Goal: Book appointment/travel/reservation

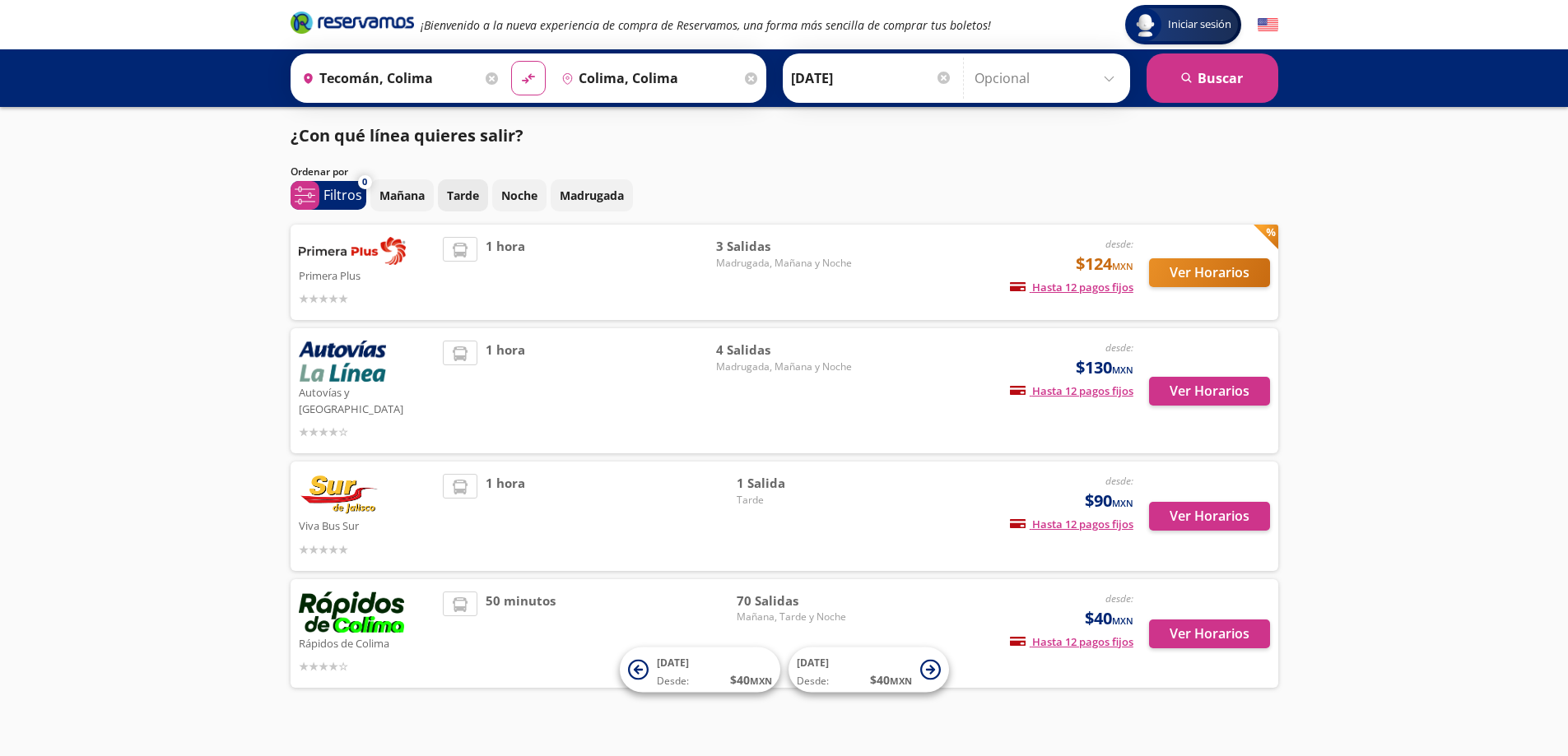
click at [473, 195] on p "Tarde" at bounding box center [463, 195] width 32 height 18
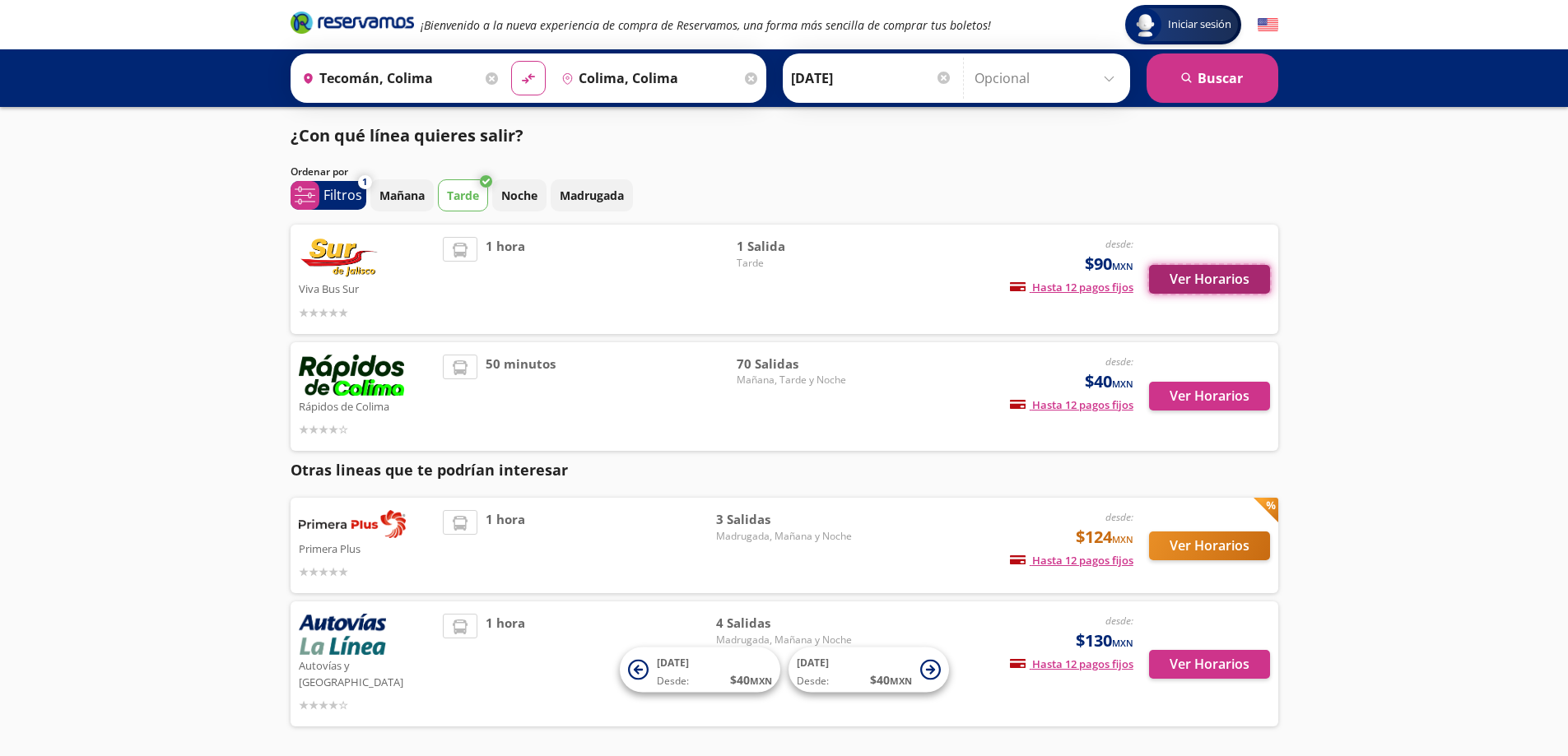
click at [1212, 283] on button "Ver Horarios" at bounding box center [1209, 278] width 121 height 29
click at [1189, 397] on button "Ver Horarios" at bounding box center [1209, 396] width 121 height 29
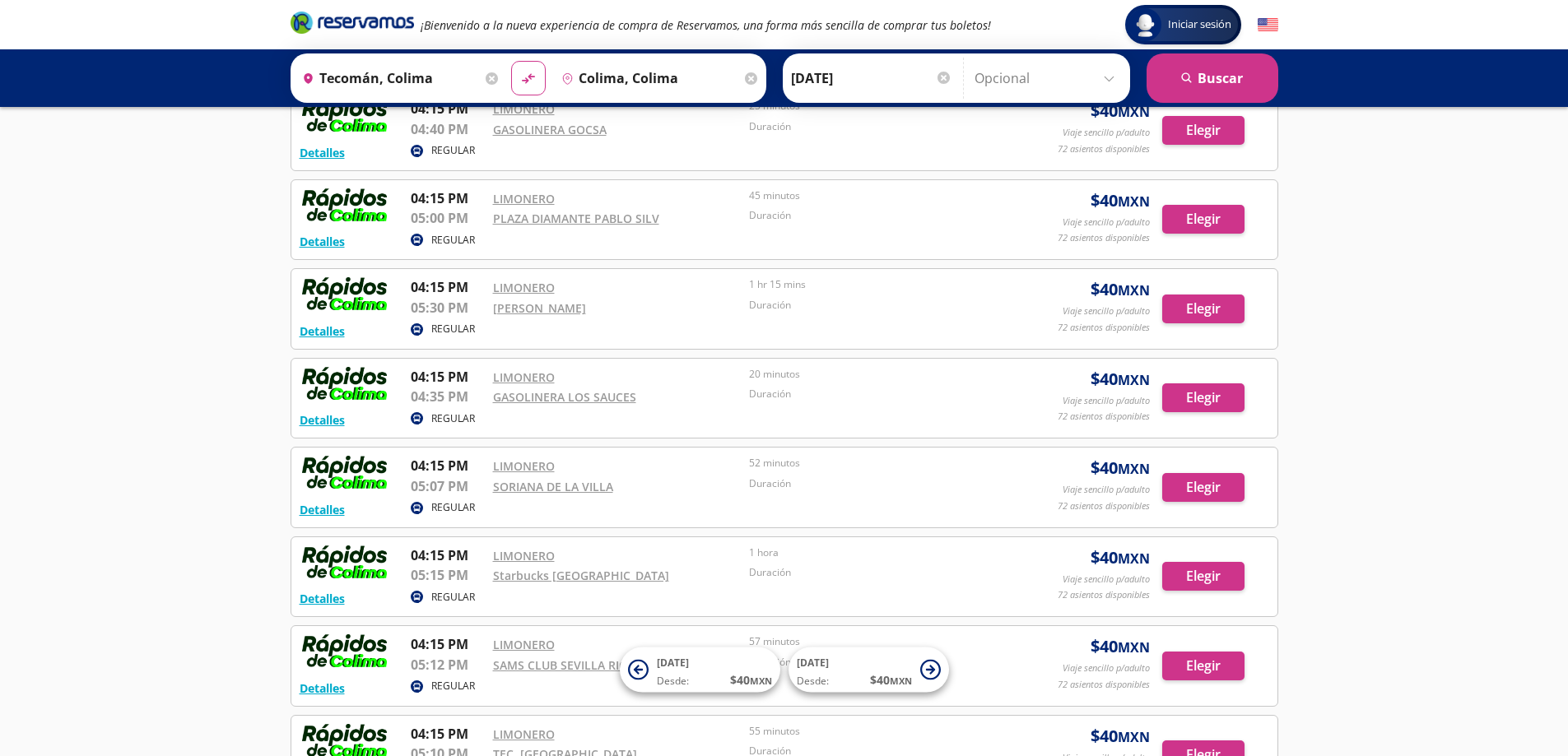
scroll to position [2770, 0]
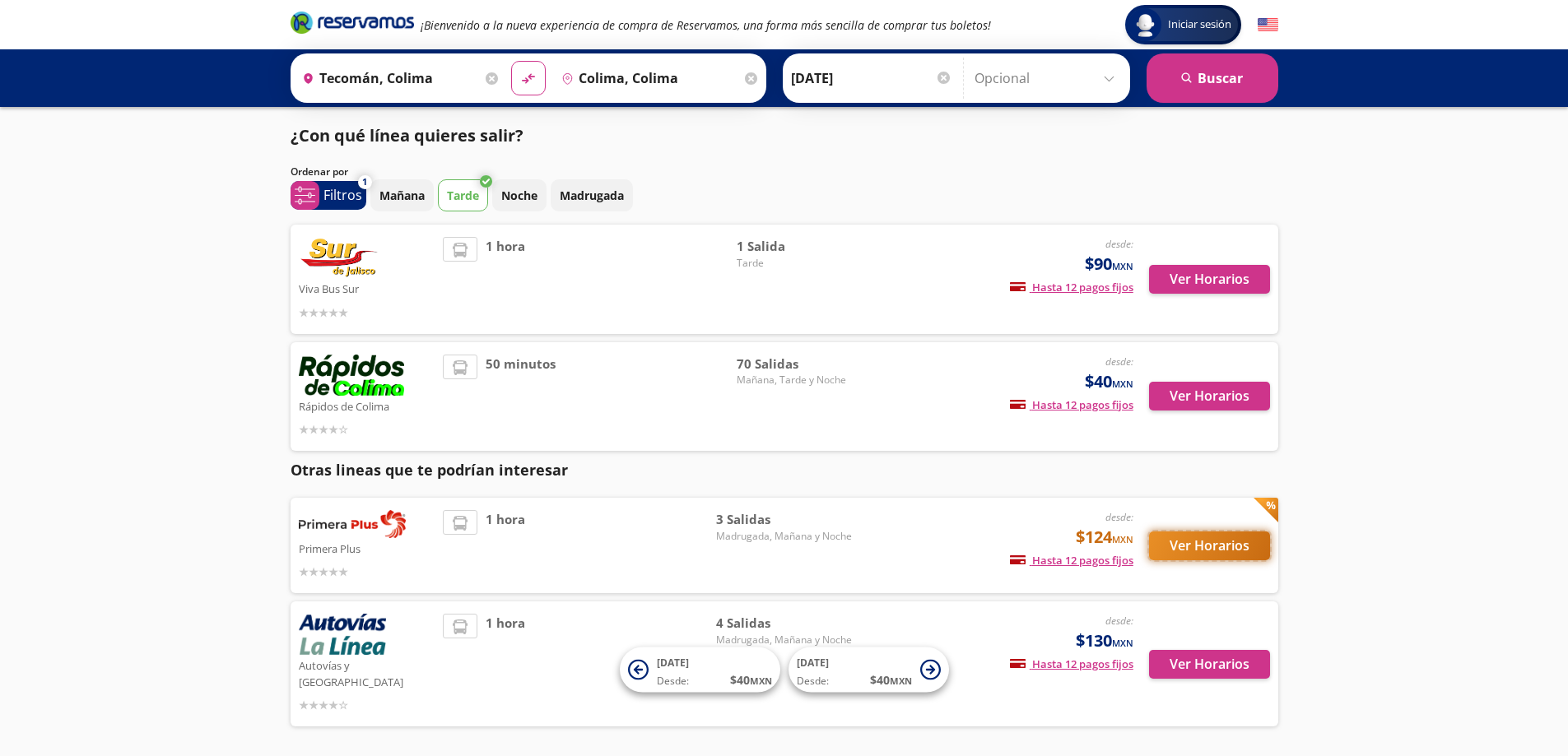
click at [1196, 546] on button "Ver Horarios" at bounding box center [1209, 545] width 121 height 29
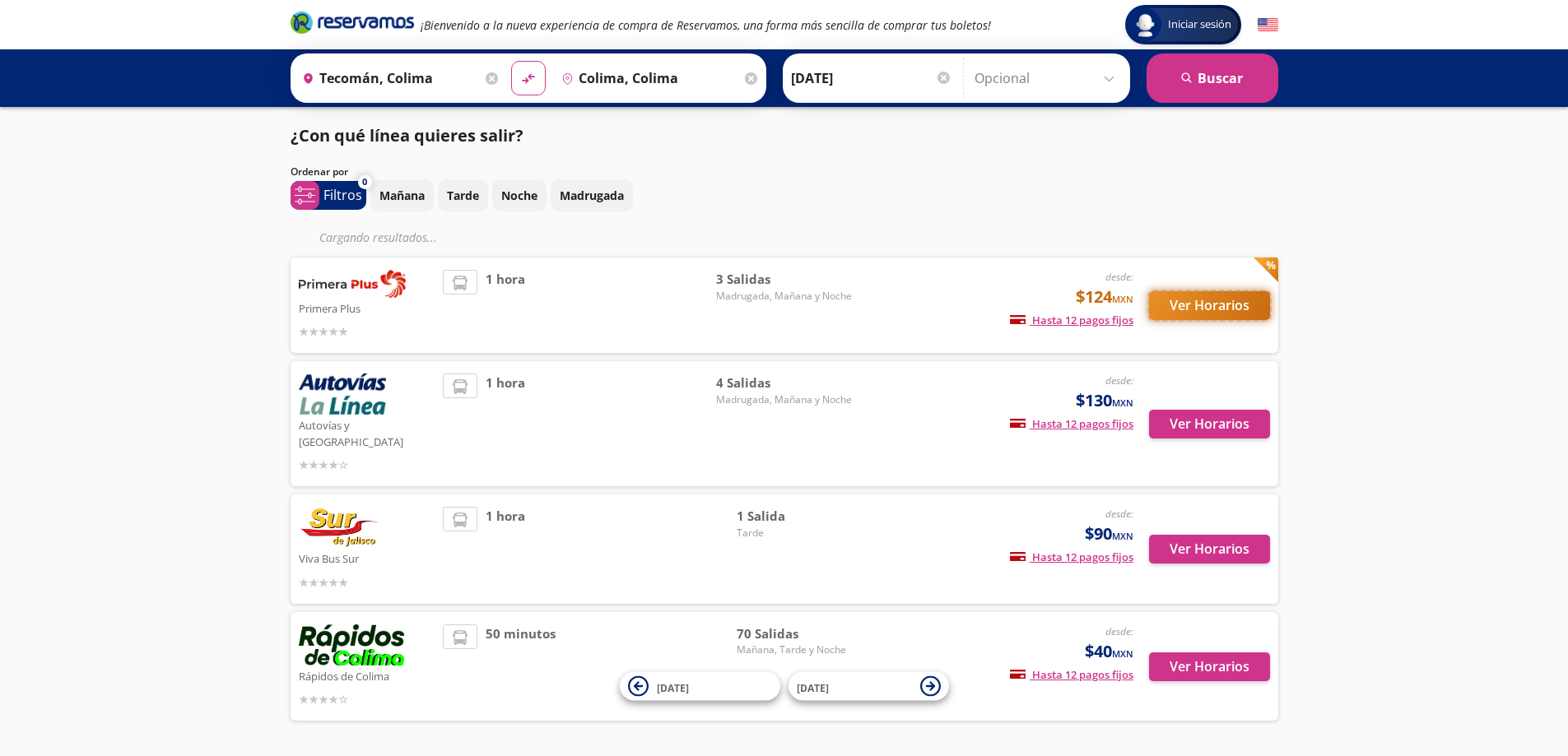
click at [1206, 306] on button "Ver Horarios" at bounding box center [1209, 305] width 121 height 29
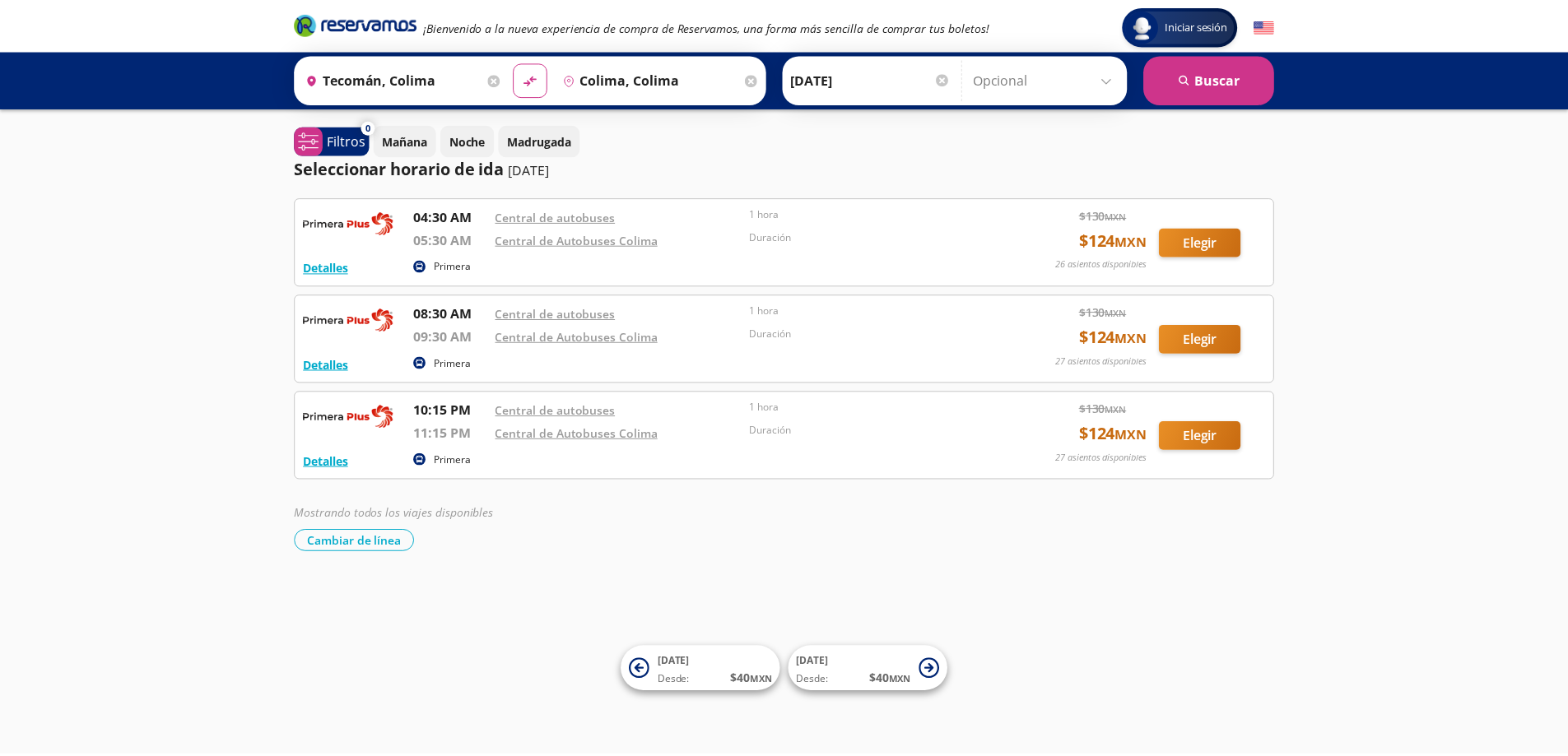
scroll to position [6, 0]
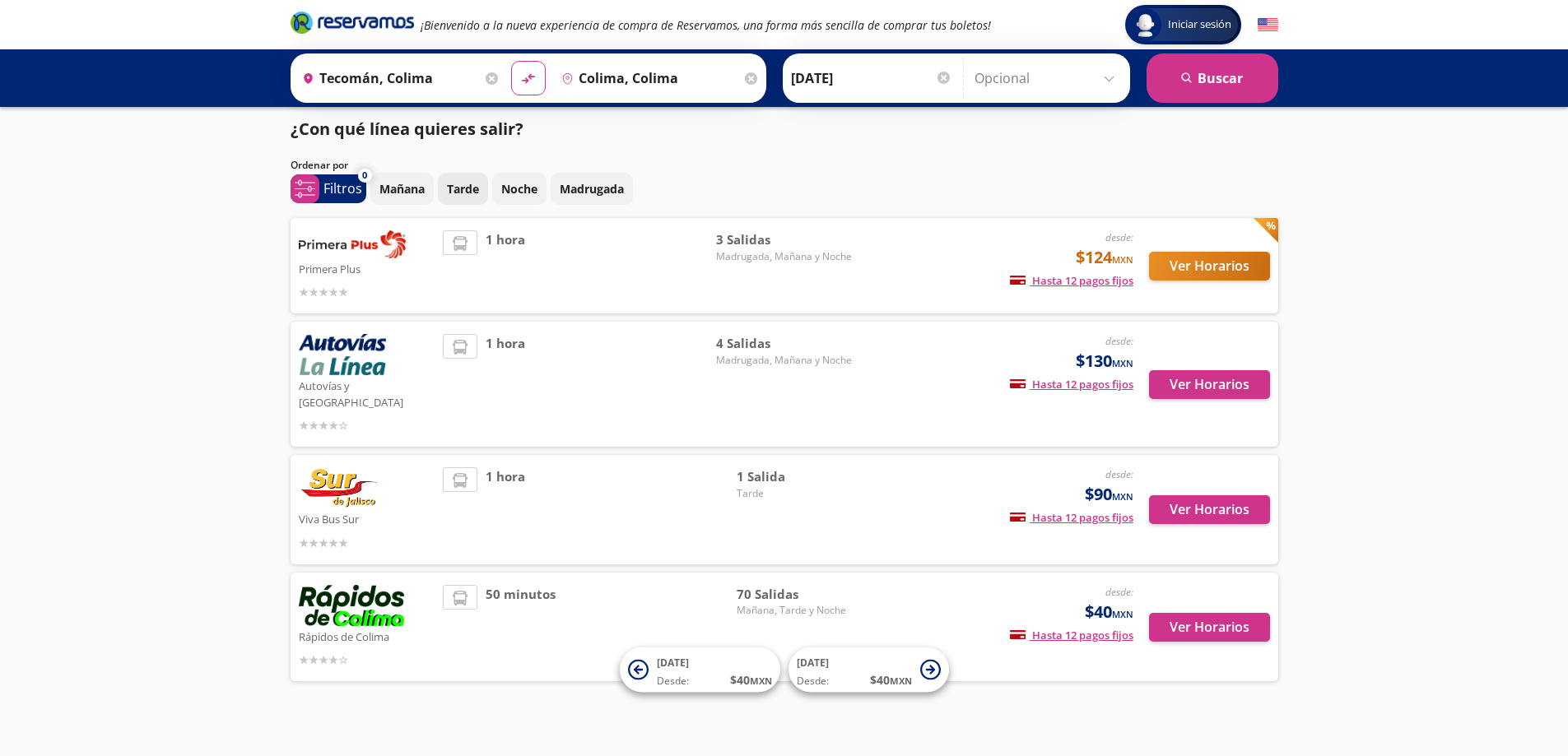
click at [452, 184] on p "Tarde" at bounding box center [463, 188] width 32 height 18
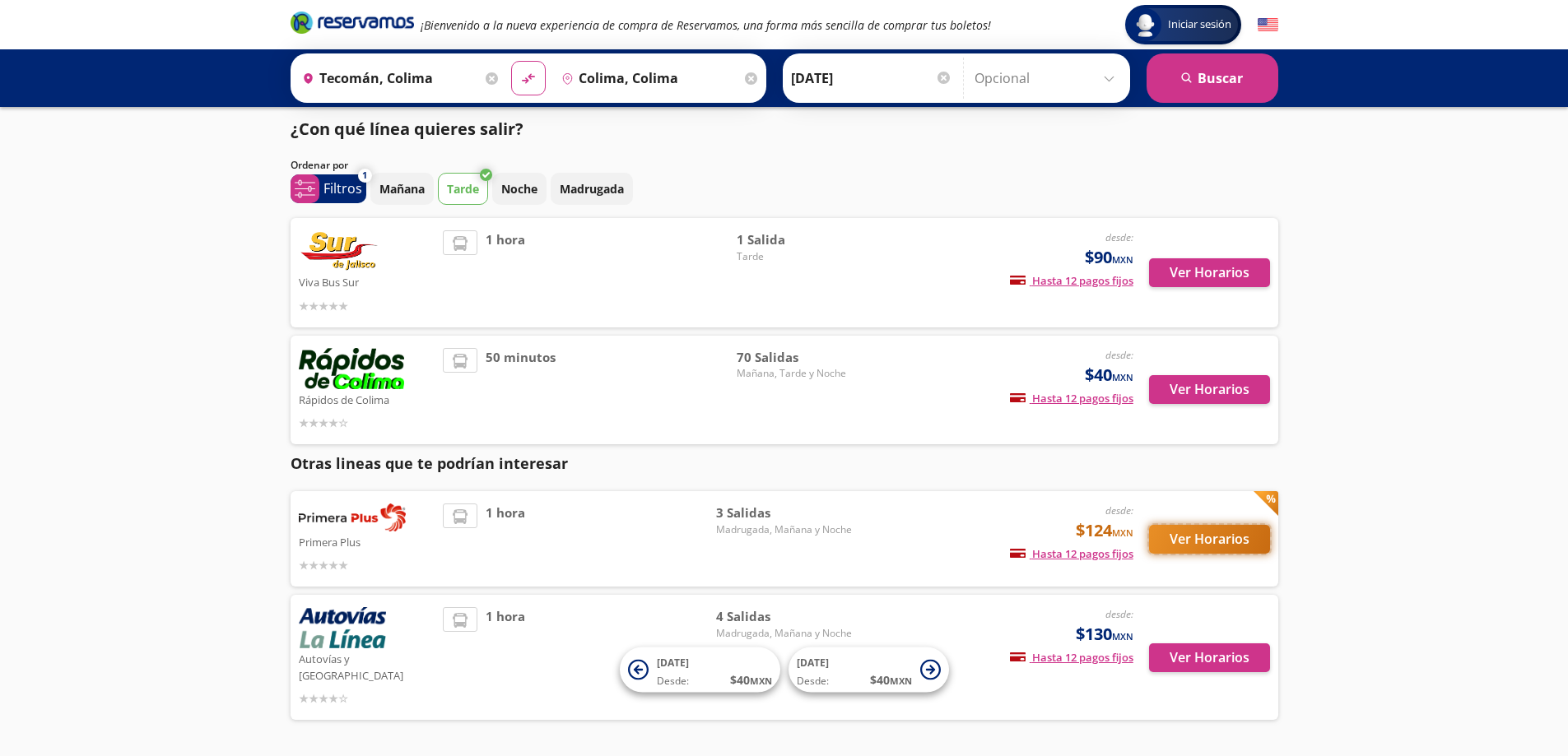
click at [1212, 539] on button "Ver Horarios" at bounding box center [1209, 538] width 121 height 29
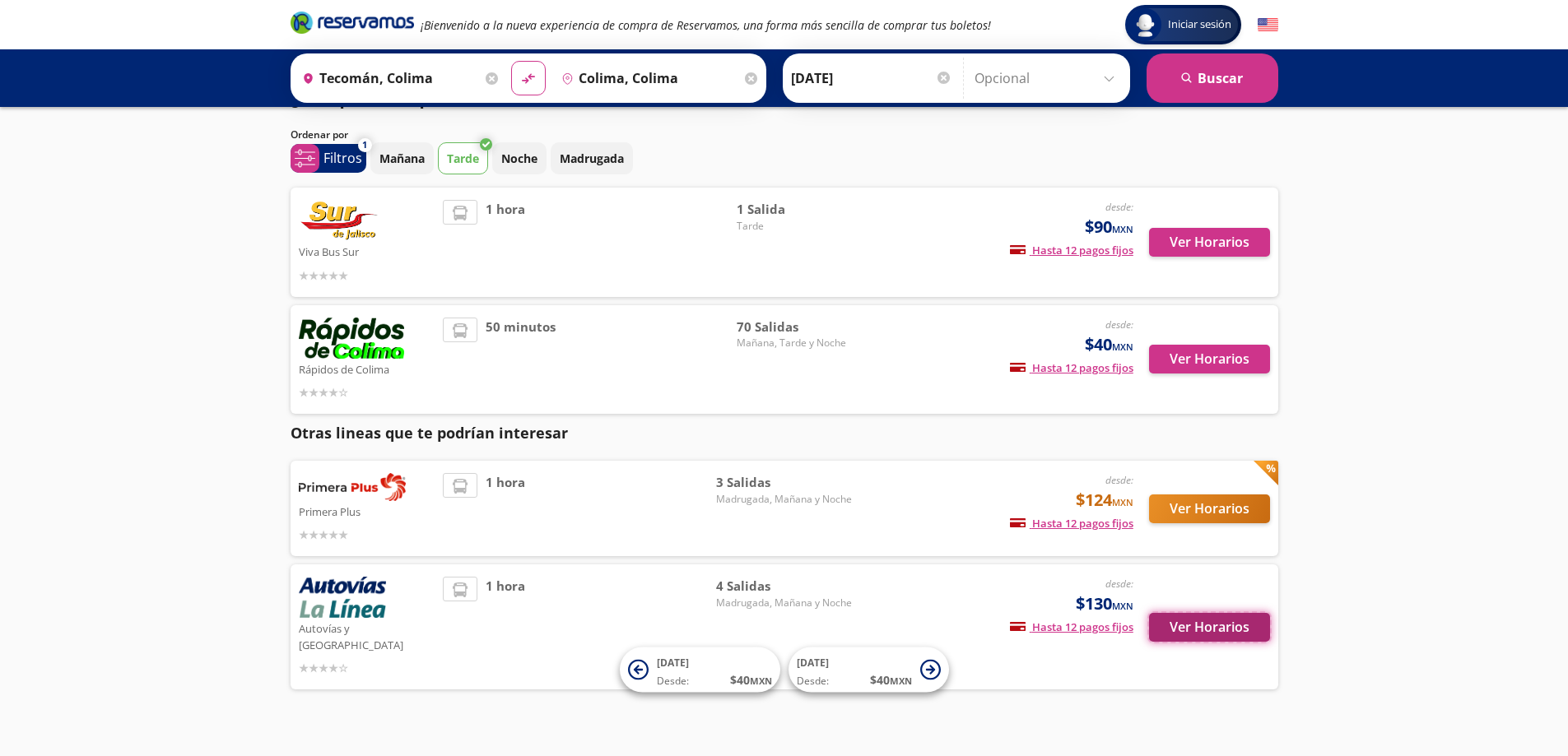
click at [1241, 628] on button "Ver Horarios" at bounding box center [1209, 627] width 121 height 29
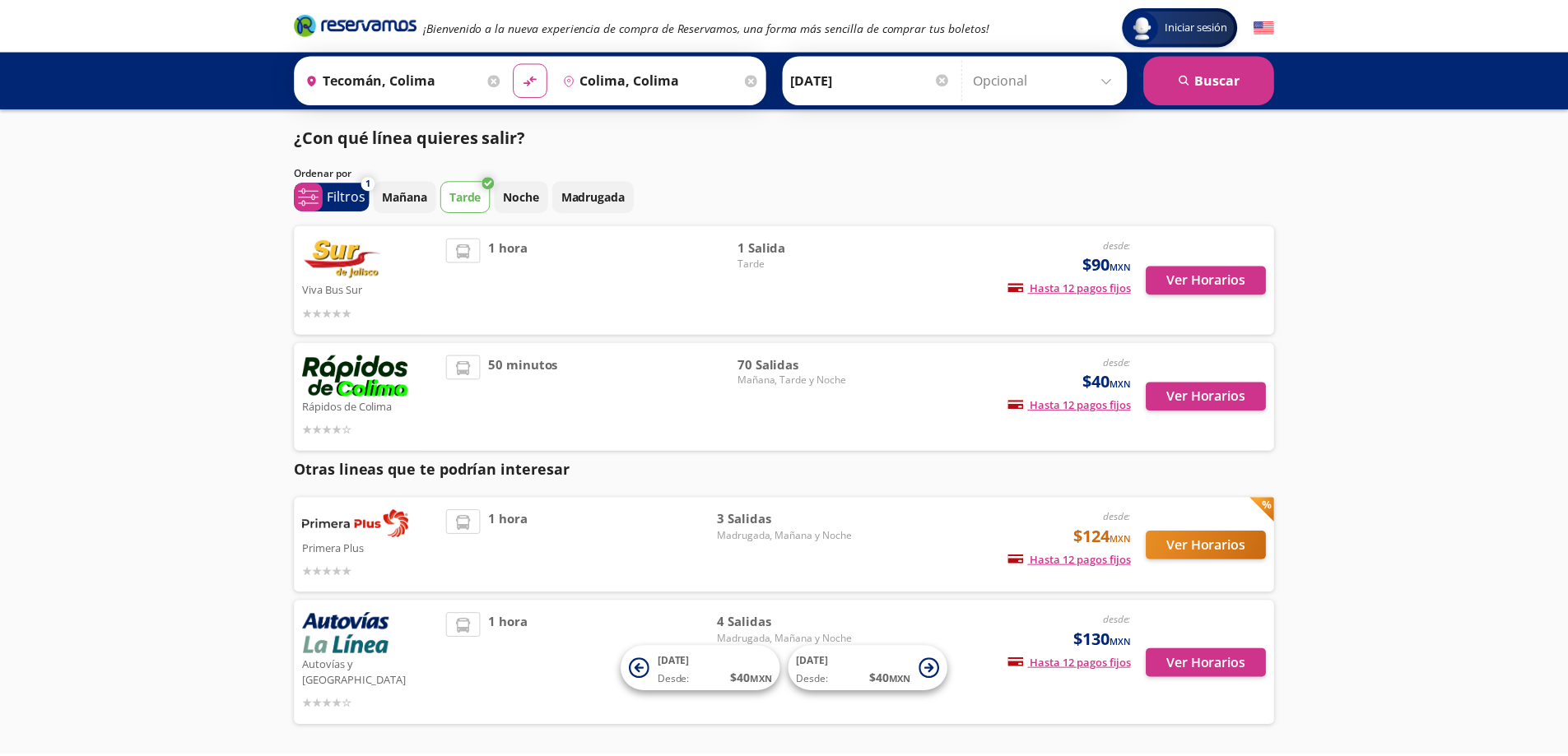
scroll to position [37, 0]
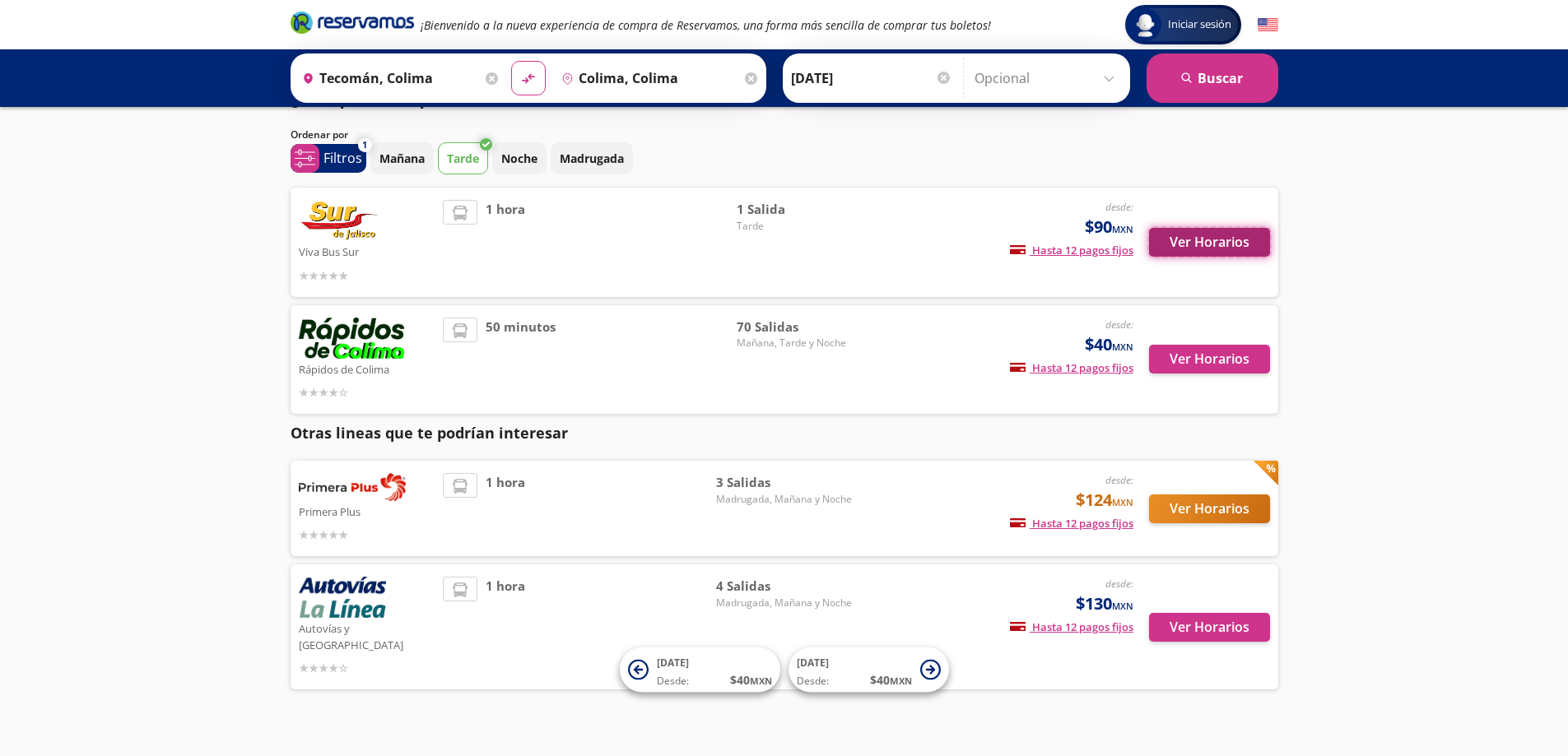
click at [1209, 242] on button "Ver Horarios" at bounding box center [1209, 242] width 121 height 29
